Goal: Task Accomplishment & Management: Understand process/instructions

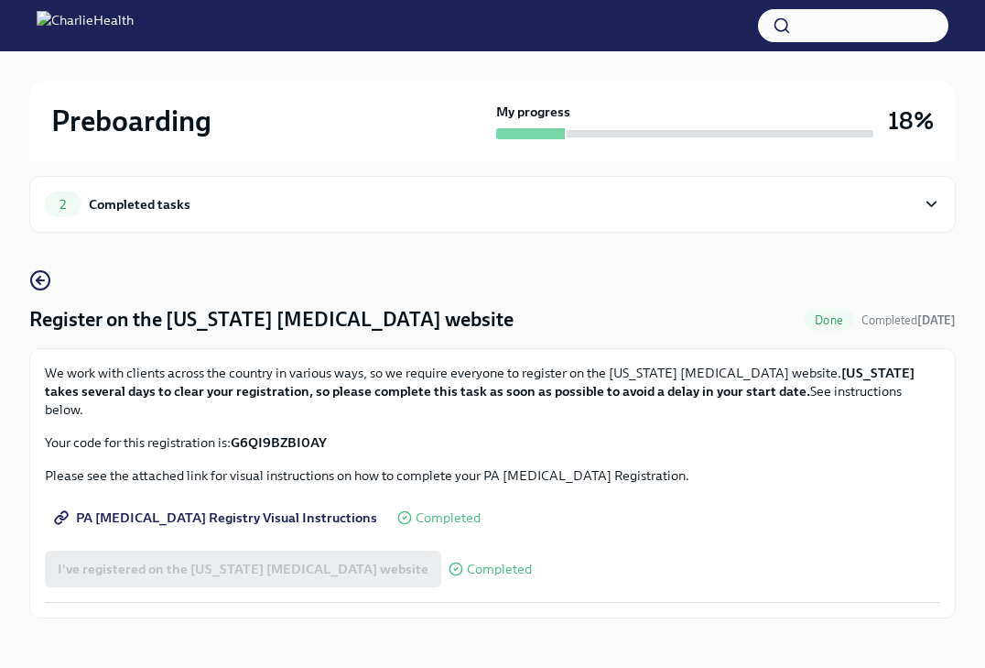
scroll to position [13, 0]
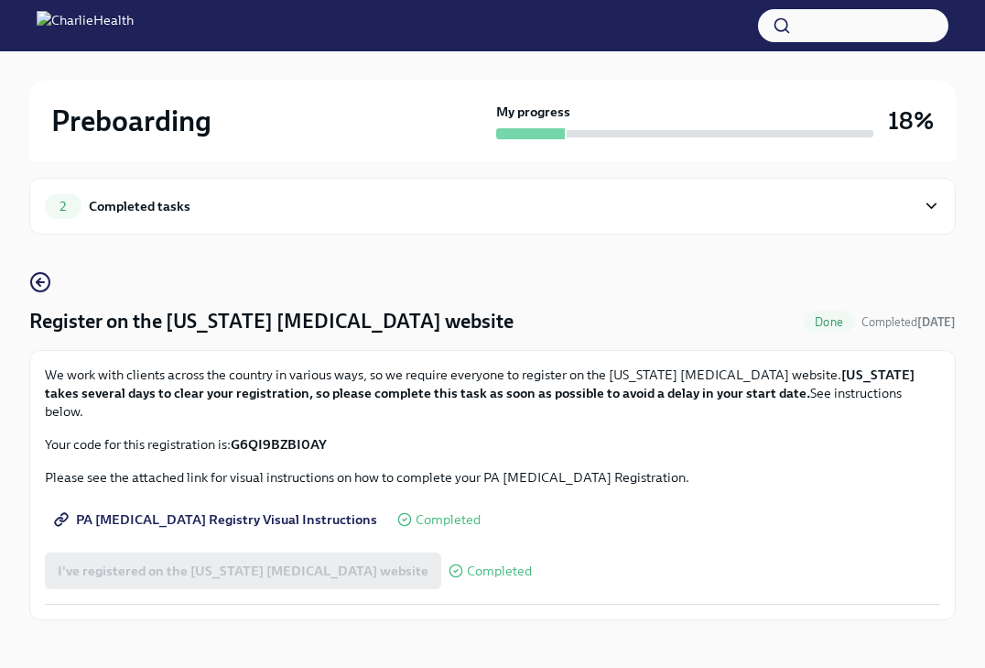
click at [827, 317] on span "Done" at bounding box center [829, 322] width 50 height 14
click at [106, 202] on div "Completed tasks" at bounding box center [140, 206] width 102 height 20
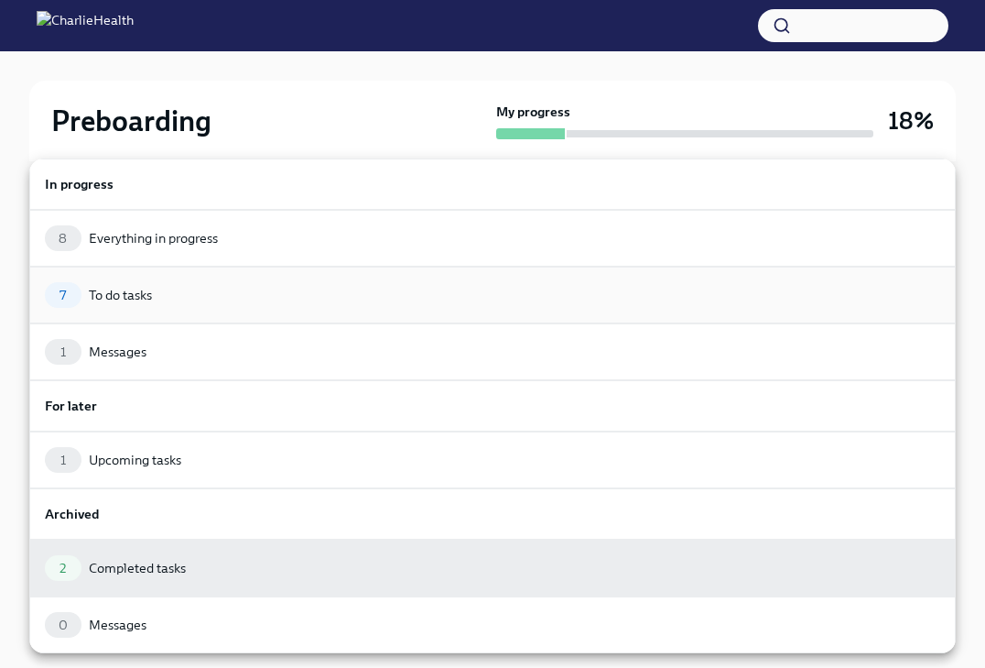
click at [136, 284] on div "7 To do tasks" at bounding box center [493, 295] width 896 height 26
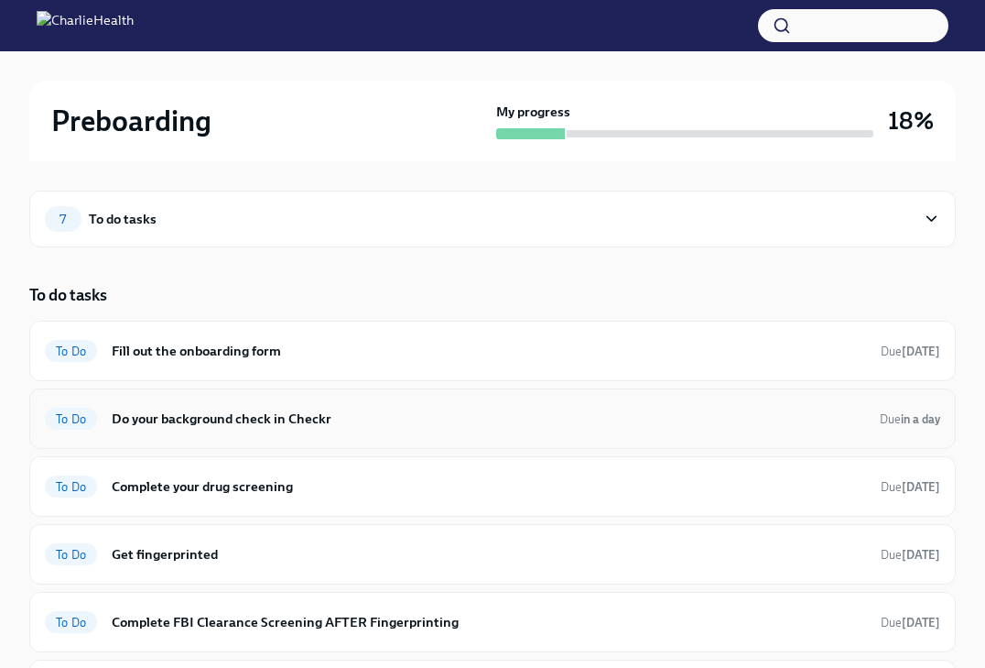
click at [281, 419] on h6 "Do your background check in Checkr" at bounding box center [489, 418] width 754 height 20
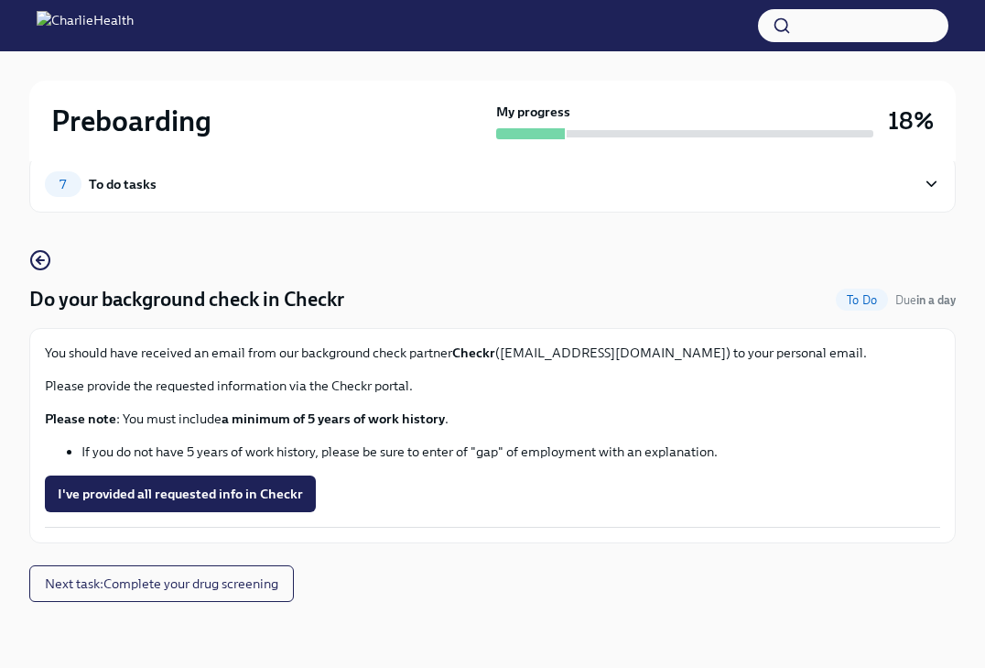
scroll to position [35, 0]
click at [165, 175] on div "7 To do tasks" at bounding box center [480, 184] width 871 height 26
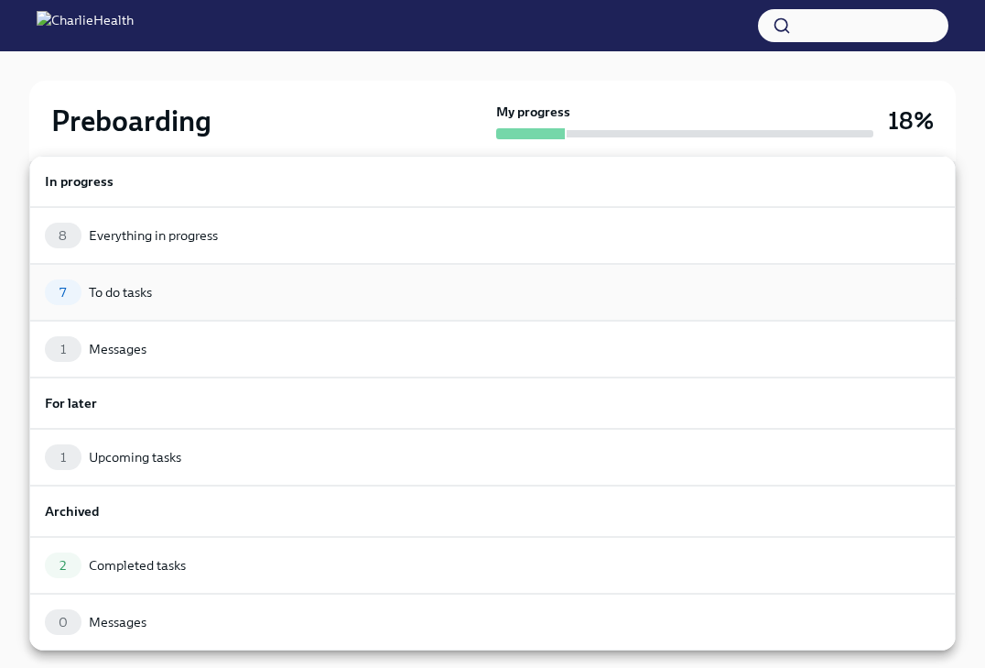
click at [195, 284] on div "7 To do tasks" at bounding box center [493, 292] width 896 height 26
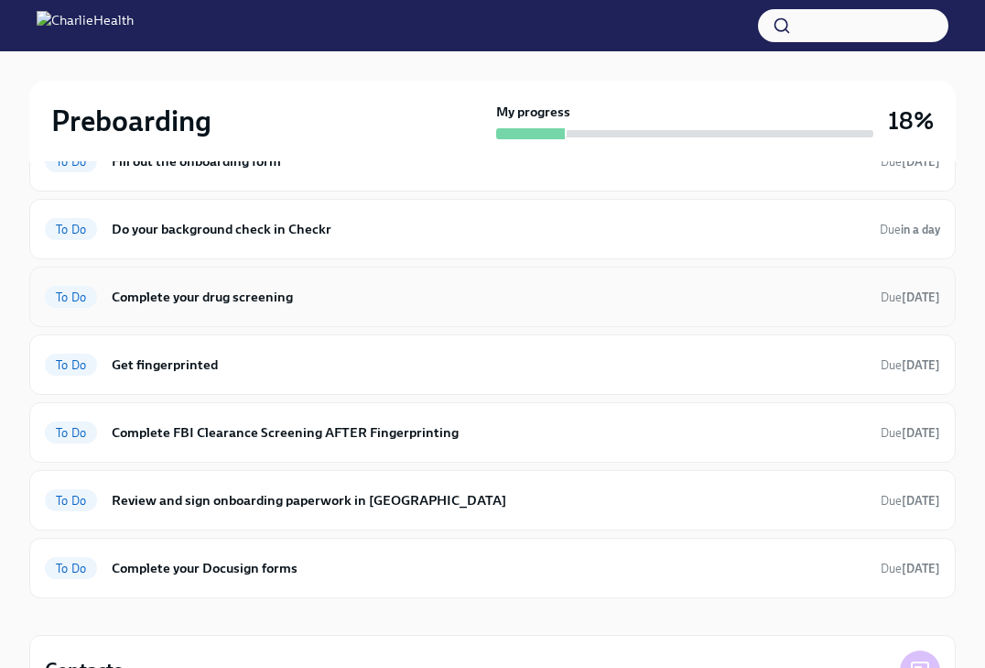
scroll to position [198, 0]
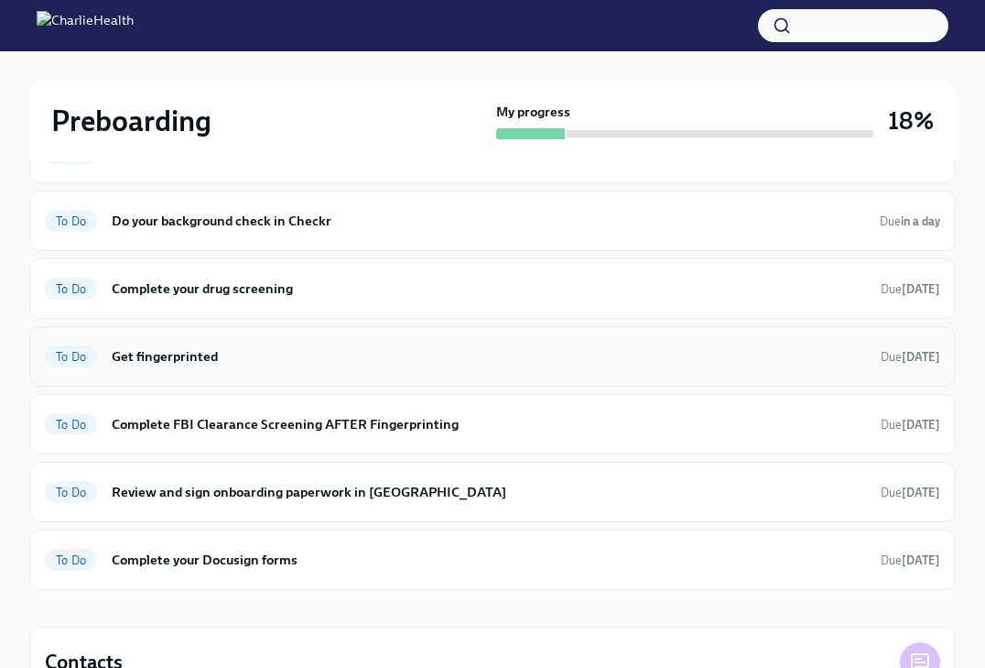
click at [302, 359] on h6 "Get fingerprinted" at bounding box center [489, 356] width 755 height 20
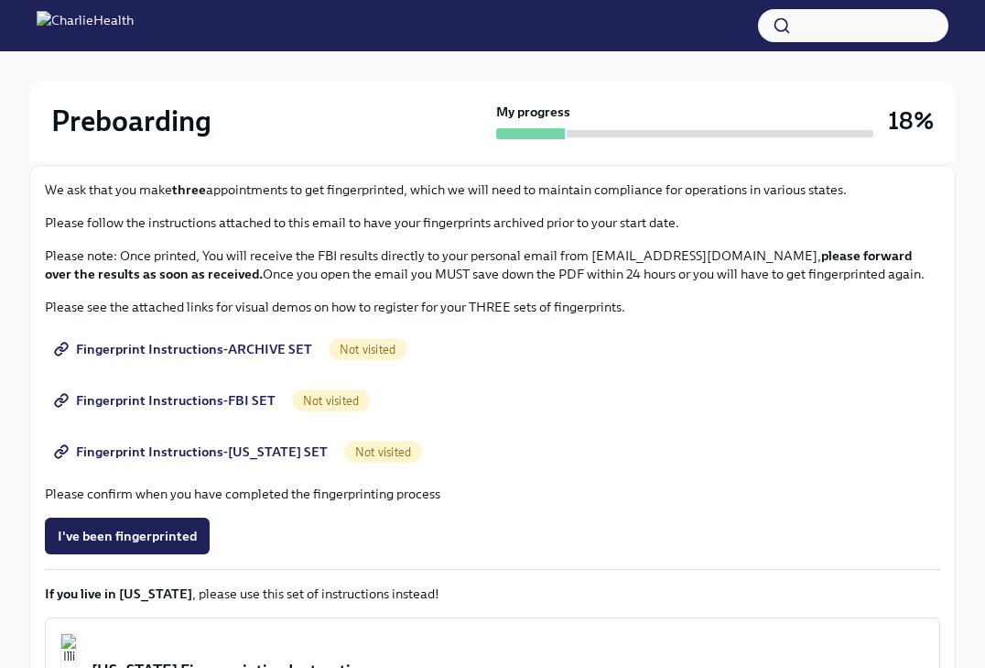
click at [266, 349] on span "Fingerprint Instructions-ARCHIVE SET" at bounding box center [185, 349] width 255 height 18
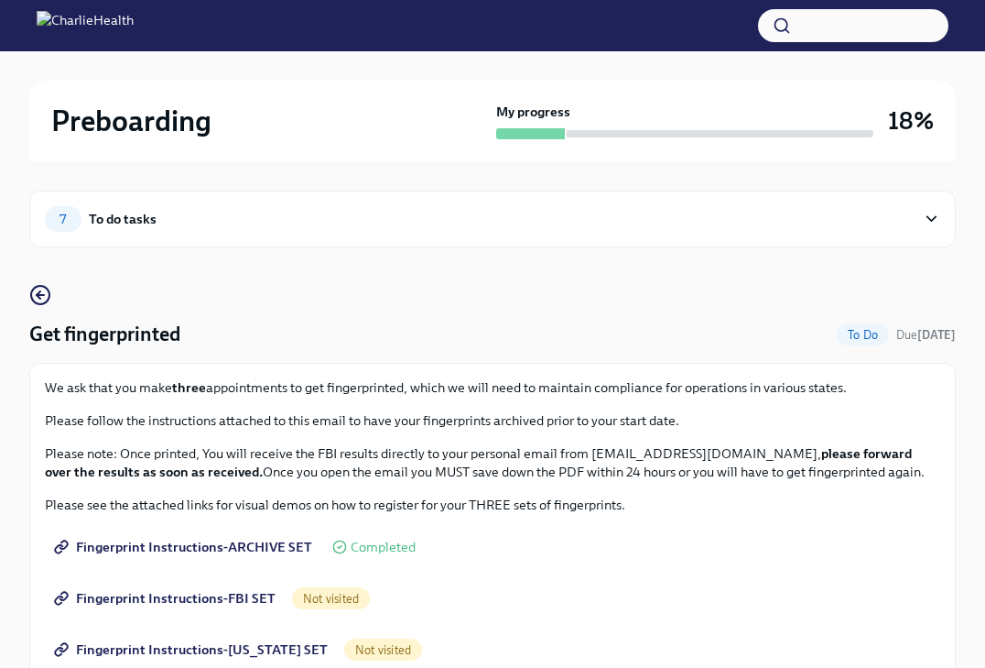
click at [295, 546] on span "Fingerprint Instructions-ARCHIVE SET" at bounding box center [185, 547] width 255 height 18
